Goal: Find specific page/section: Find specific page/section

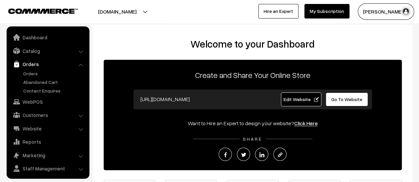
click at [31, 73] on link "Orders" at bounding box center [55, 73] width 66 height 7
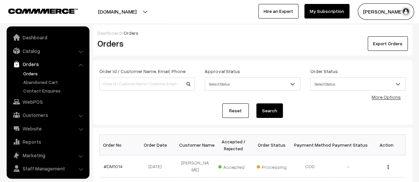
scroll to position [15, 0]
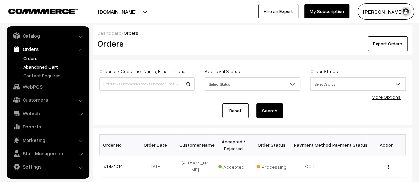
click at [38, 69] on link "Abandoned Cart" at bounding box center [55, 67] width 66 height 7
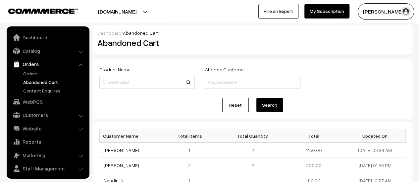
scroll to position [15, 0]
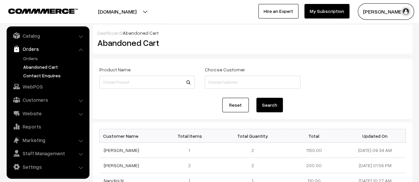
click at [40, 75] on link "Contact Enquires" at bounding box center [55, 75] width 66 height 7
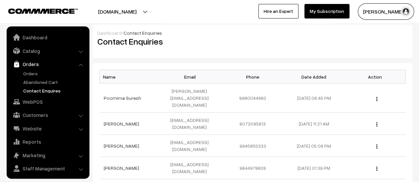
scroll to position [15, 0]
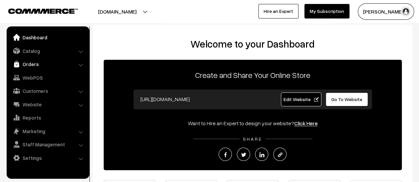
click at [29, 63] on link "Orders" at bounding box center [47, 64] width 79 height 12
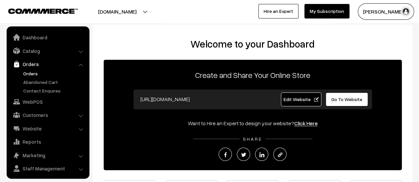
click at [29, 71] on link "Orders" at bounding box center [55, 73] width 66 height 7
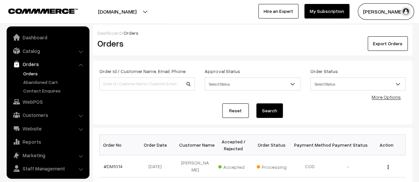
scroll to position [15, 0]
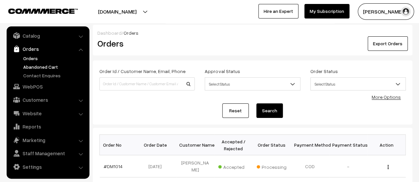
click at [43, 66] on link "Abandoned Cart" at bounding box center [55, 67] width 66 height 7
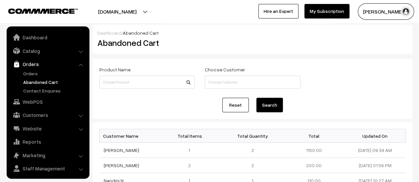
scroll to position [15, 0]
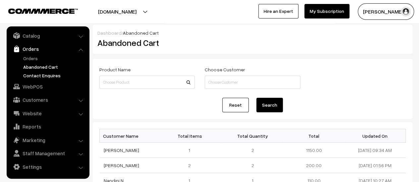
click at [43, 75] on link "Contact Enquires" at bounding box center [55, 75] width 66 height 7
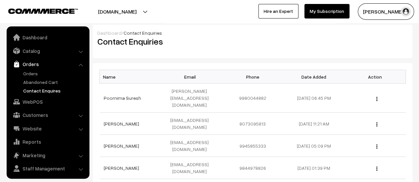
scroll to position [15, 0]
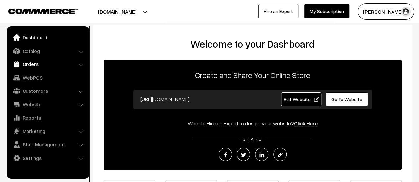
click at [31, 63] on link "Orders" at bounding box center [47, 64] width 79 height 12
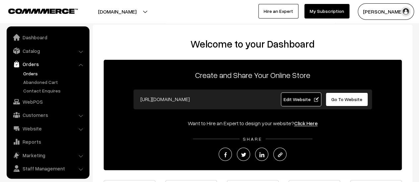
click at [27, 73] on link "Orders" at bounding box center [55, 73] width 66 height 7
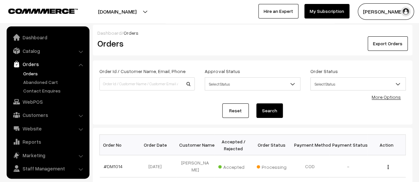
scroll to position [15, 0]
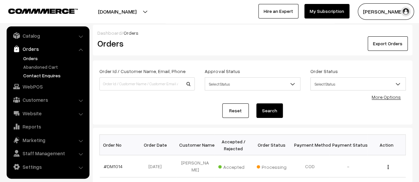
click at [34, 74] on link "Contact Enquires" at bounding box center [55, 75] width 66 height 7
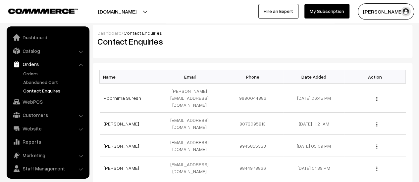
scroll to position [15, 0]
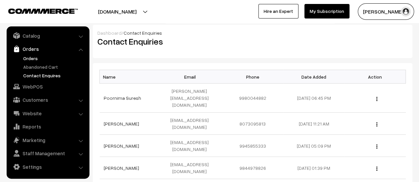
click at [26, 56] on link "Orders" at bounding box center [55, 58] width 66 height 7
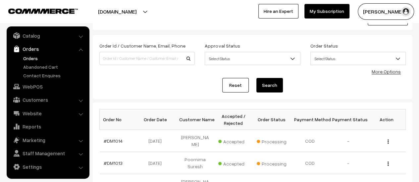
scroll to position [25, 0]
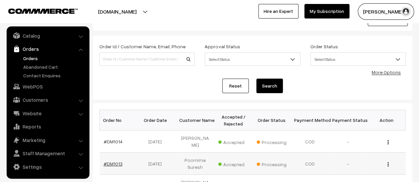
click at [112, 161] on link "#DM1013" at bounding box center [113, 164] width 19 height 6
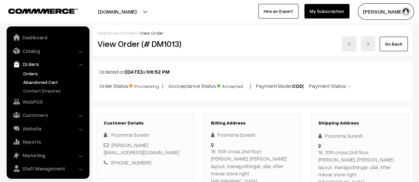
scroll to position [15, 0]
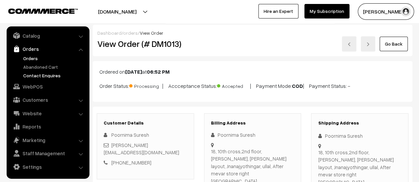
click at [42, 74] on link "Contact Enquires" at bounding box center [55, 75] width 66 height 7
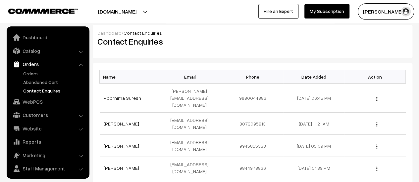
scroll to position [15, 0]
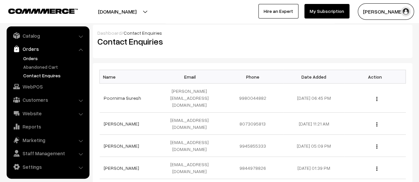
click at [31, 57] on link "Orders" at bounding box center [55, 58] width 66 height 7
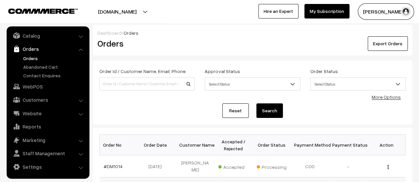
scroll to position [31, 0]
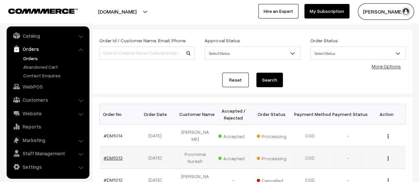
click at [110, 155] on link "#DM1013" at bounding box center [113, 158] width 19 height 6
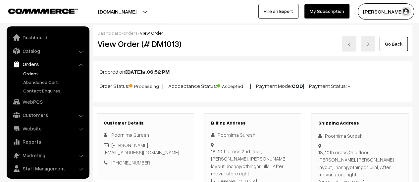
scroll to position [15, 0]
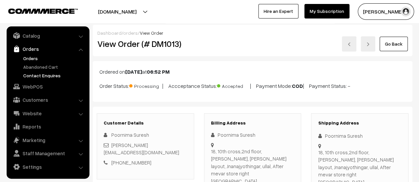
click at [35, 77] on link "Contact Enquires" at bounding box center [55, 75] width 66 height 7
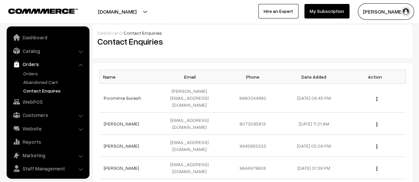
scroll to position [15, 0]
